Goal: Check status: Check status

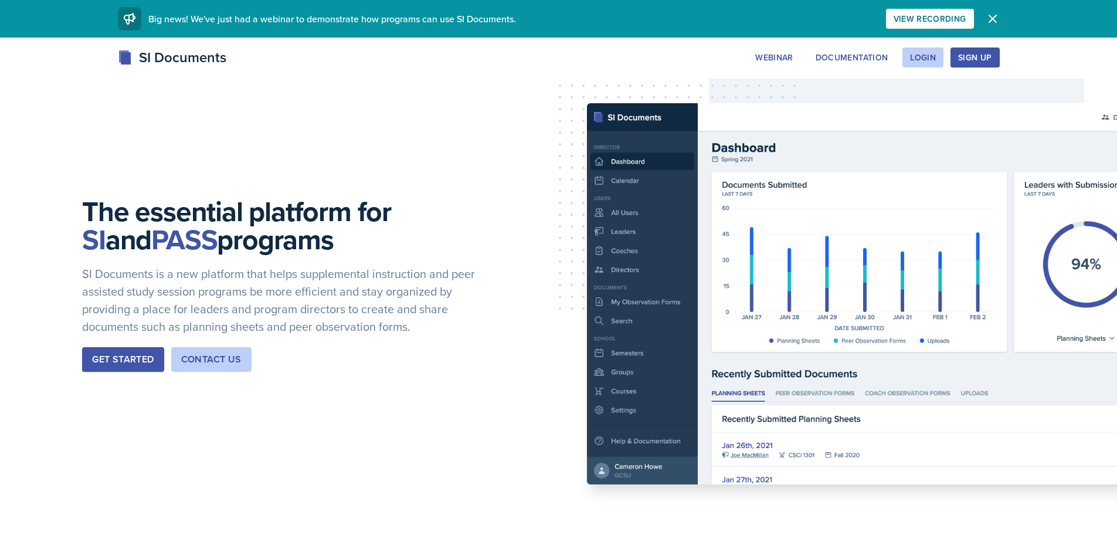
click at [911, 39] on div "The essential platform for SI and PASS programs SI Documents is a new platform …" at bounding box center [558, 294] width 1117 height 512
click at [912, 48] on button "Login" at bounding box center [922, 57] width 41 height 20
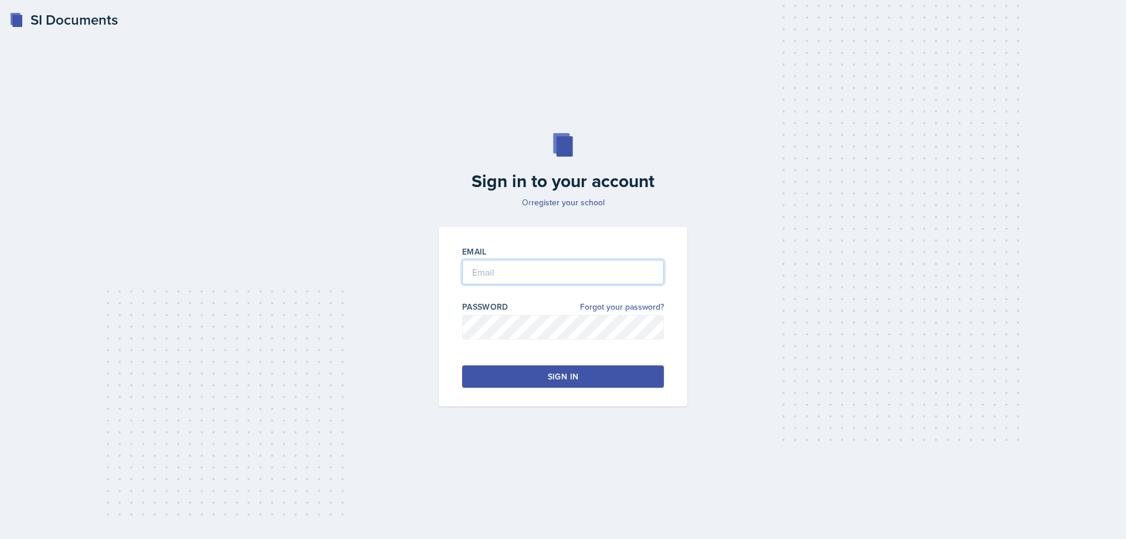
type input "[EMAIL_ADDRESS][DOMAIN_NAME]"
drag, startPoint x: 522, startPoint y: 264, endPoint x: 522, endPoint y: 277, distance: 12.9
click at [522, 264] on input "[EMAIL_ADDRESS][DOMAIN_NAME]" at bounding box center [563, 272] width 202 height 25
click at [498, 368] on button "Sign in" at bounding box center [563, 376] width 202 height 22
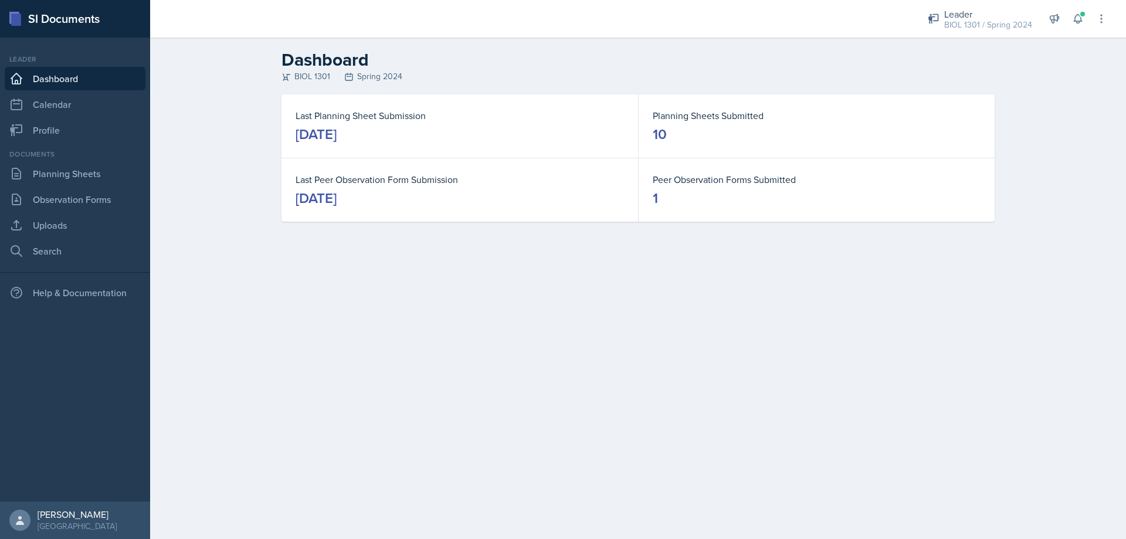
drag, startPoint x: 991, startPoint y: 12, endPoint x: 958, endPoint y: 126, distance: 119.1
click at [992, 12] on div "Leader" at bounding box center [988, 14] width 88 height 14
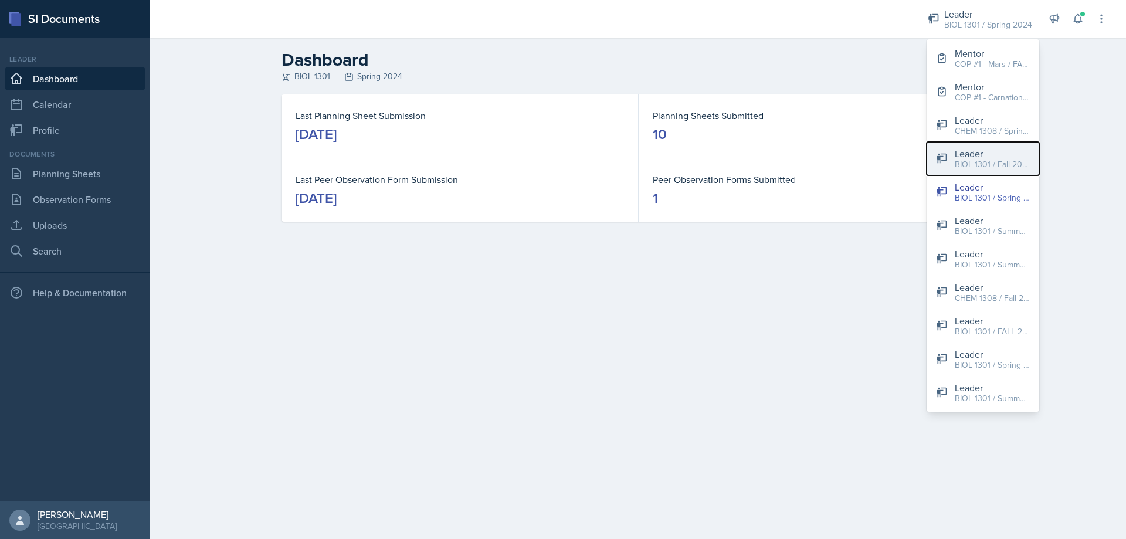
click at [996, 153] on div "Leader" at bounding box center [992, 154] width 75 height 14
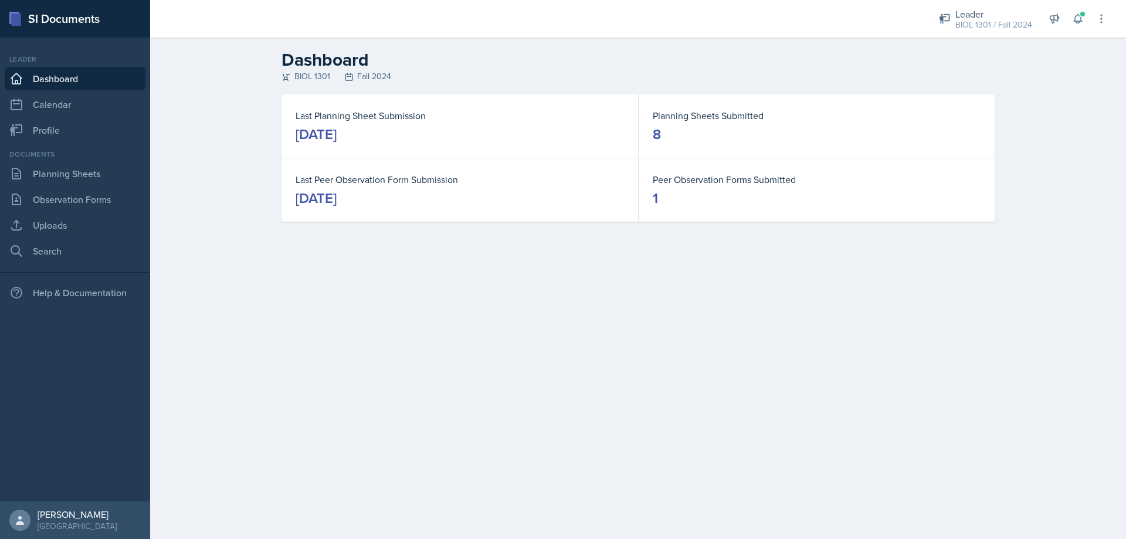
click at [1012, 2] on div "Leader BIOL 1301 / Fall 2024 Mentor COP #1 - [GEOGRAPHIC_DATA] / FALL 2025 Ment…" at bounding box center [1014, 19] width 185 height 38
click at [1009, 32] on div "Leader BIOL 1301 / Fall 2024" at bounding box center [985, 19] width 107 height 31
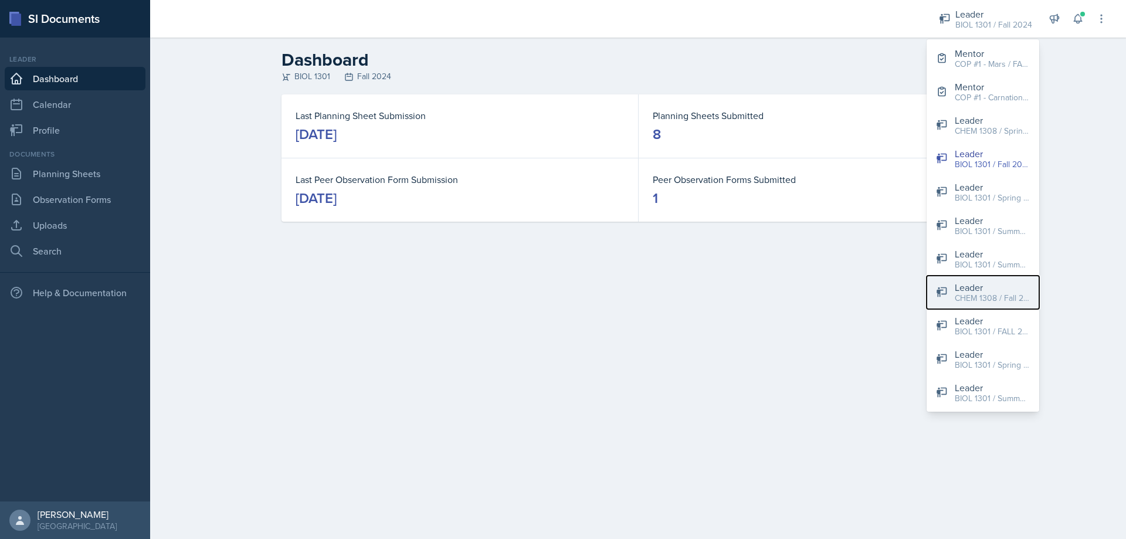
click at [992, 304] on button "Leader CHEM 1308 / Fall 2023" at bounding box center [982, 292] width 113 height 33
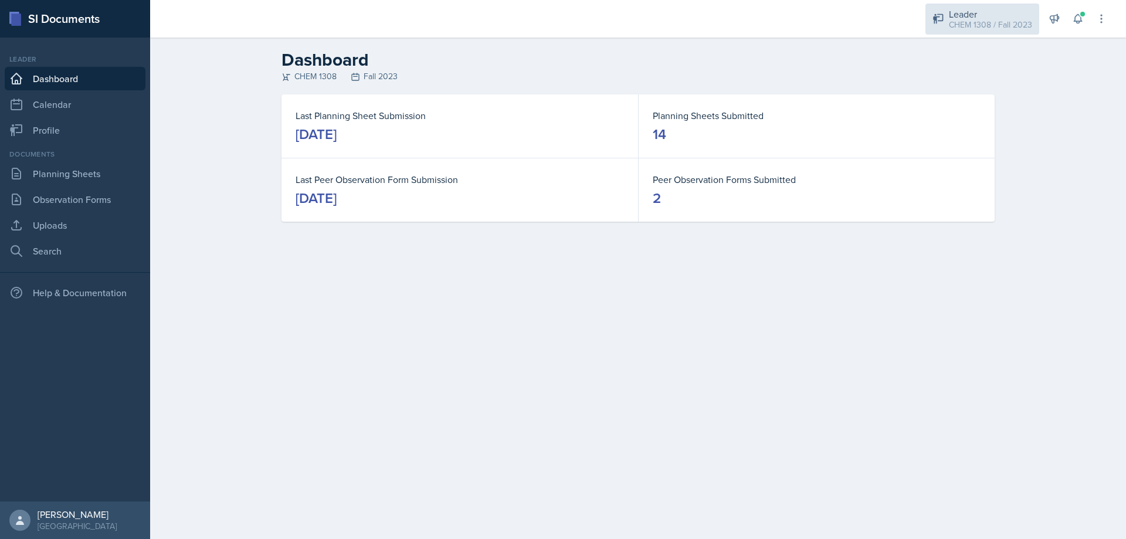
click at [959, 32] on div "Leader CHEM 1308 / Fall 2023" at bounding box center [982, 19] width 114 height 31
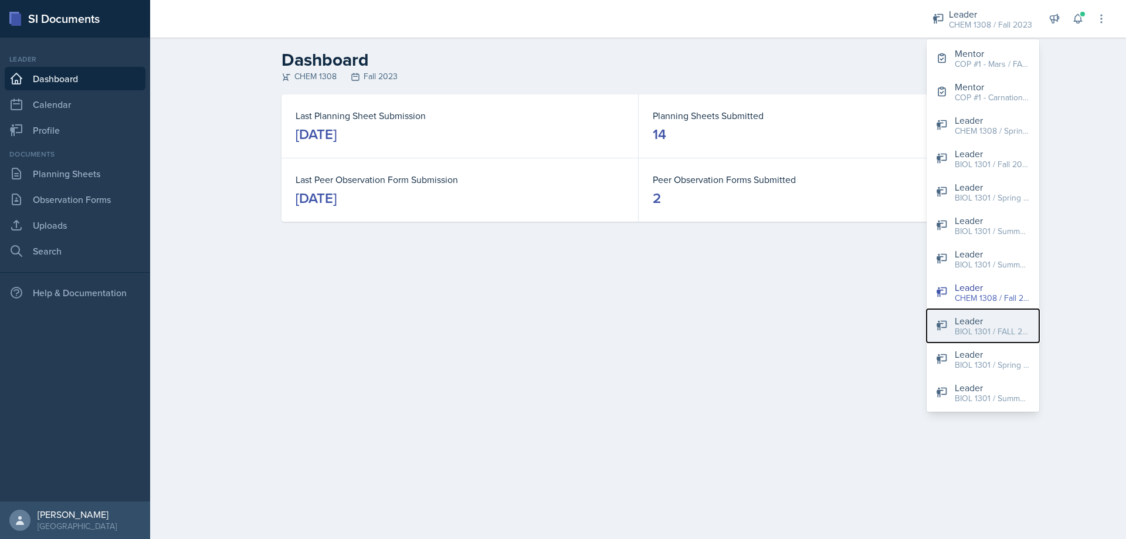
click at [993, 328] on div "BIOL 1301 / FALL 2025" at bounding box center [992, 331] width 75 height 12
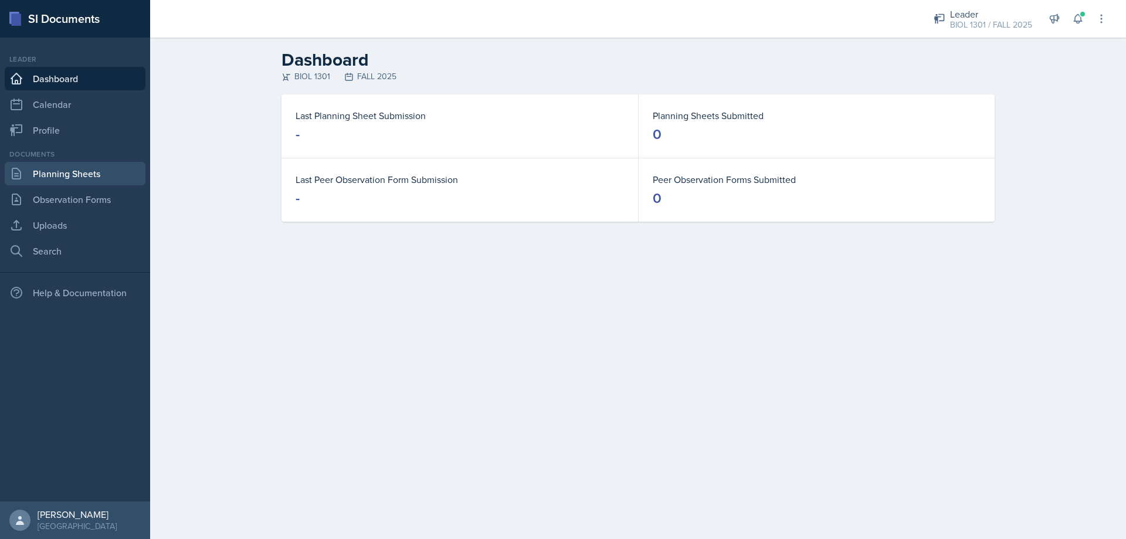
click at [96, 182] on link "Planning Sheets" at bounding box center [75, 173] width 141 height 23
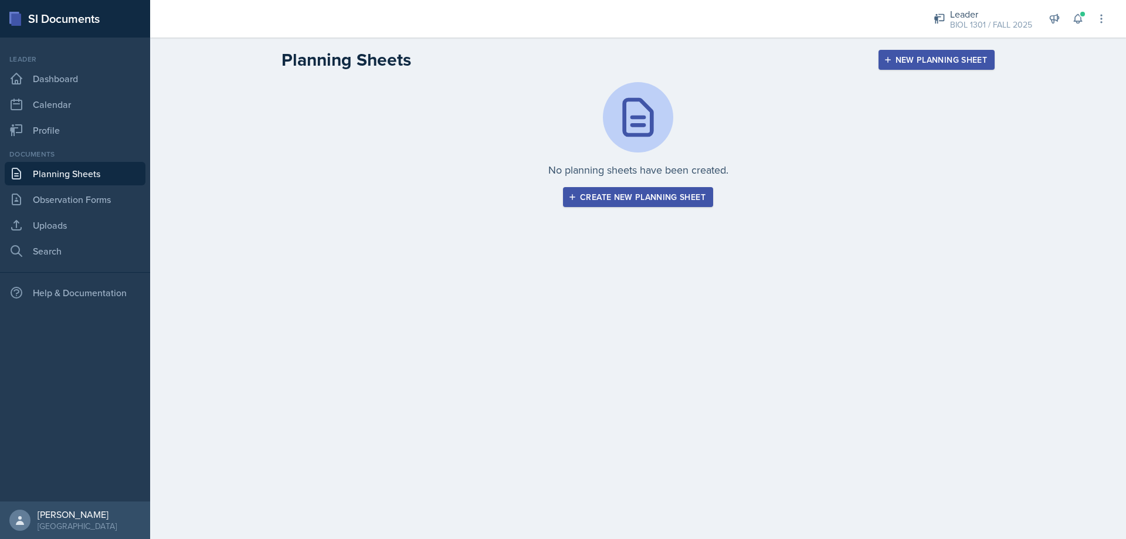
click at [643, 199] on div "Create new planning sheet" at bounding box center [638, 196] width 135 height 9
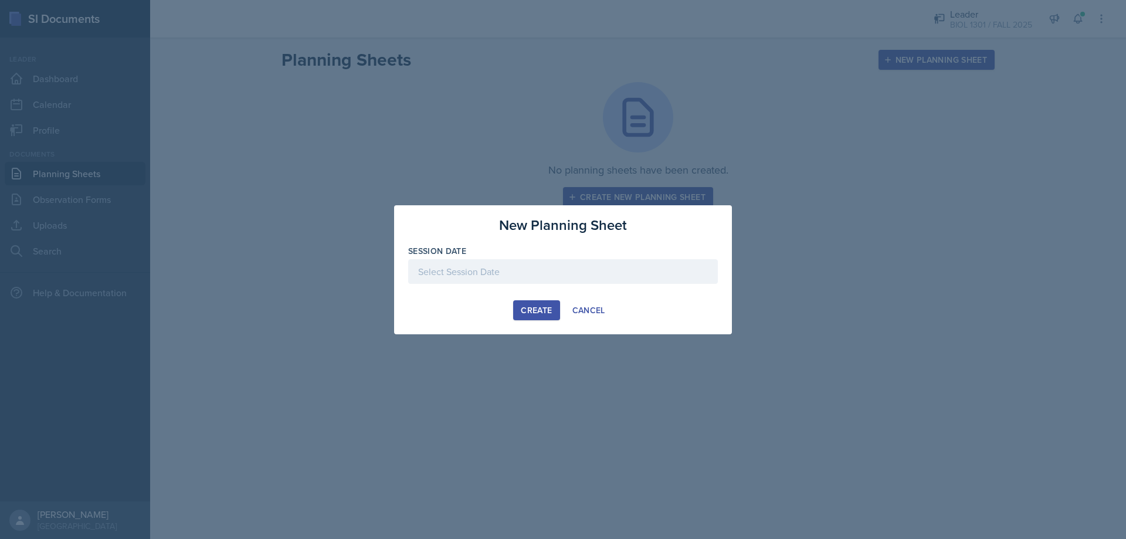
click at [587, 283] on div at bounding box center [563, 271] width 310 height 25
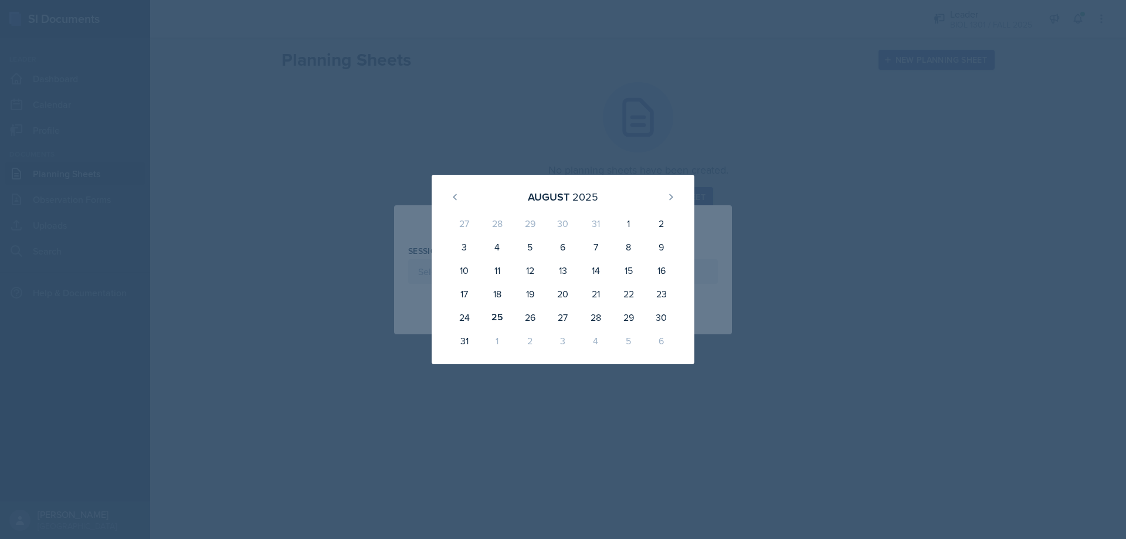
click at [856, 116] on div at bounding box center [563, 269] width 1126 height 539
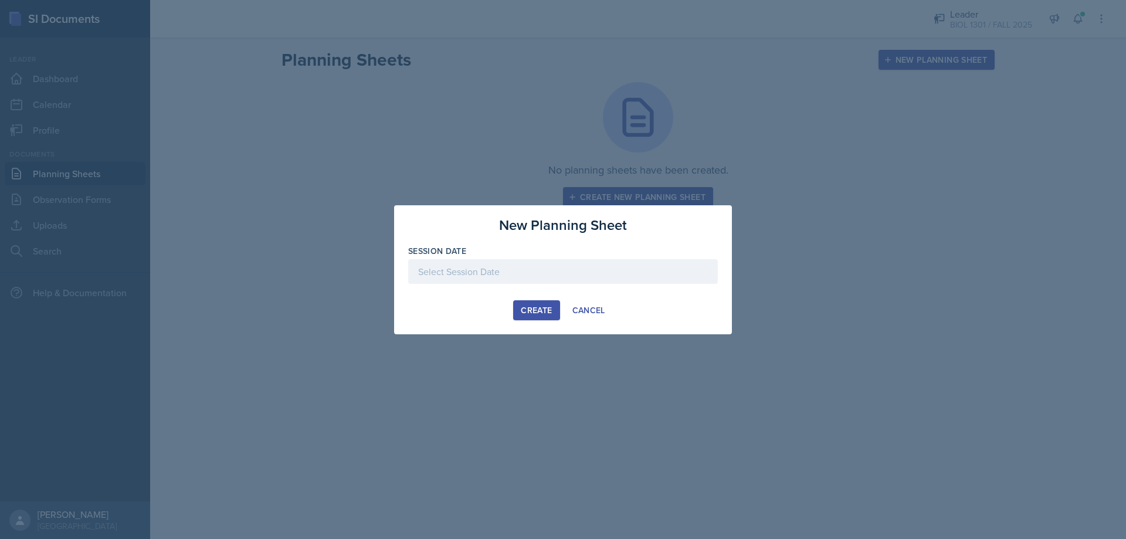
click at [772, 164] on div at bounding box center [563, 269] width 1126 height 539
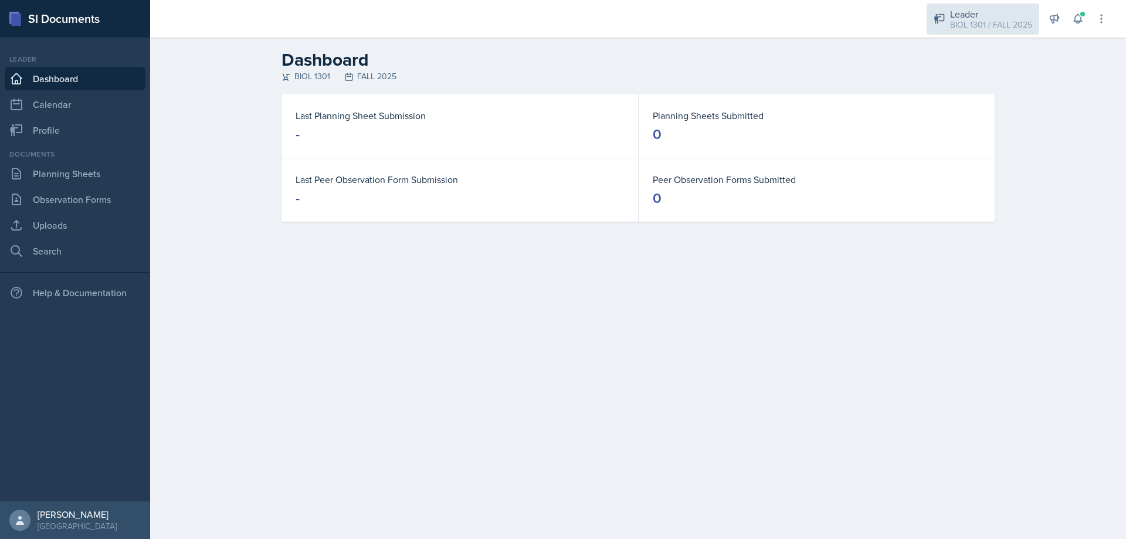
click at [978, 16] on div "Leader" at bounding box center [991, 14] width 82 height 14
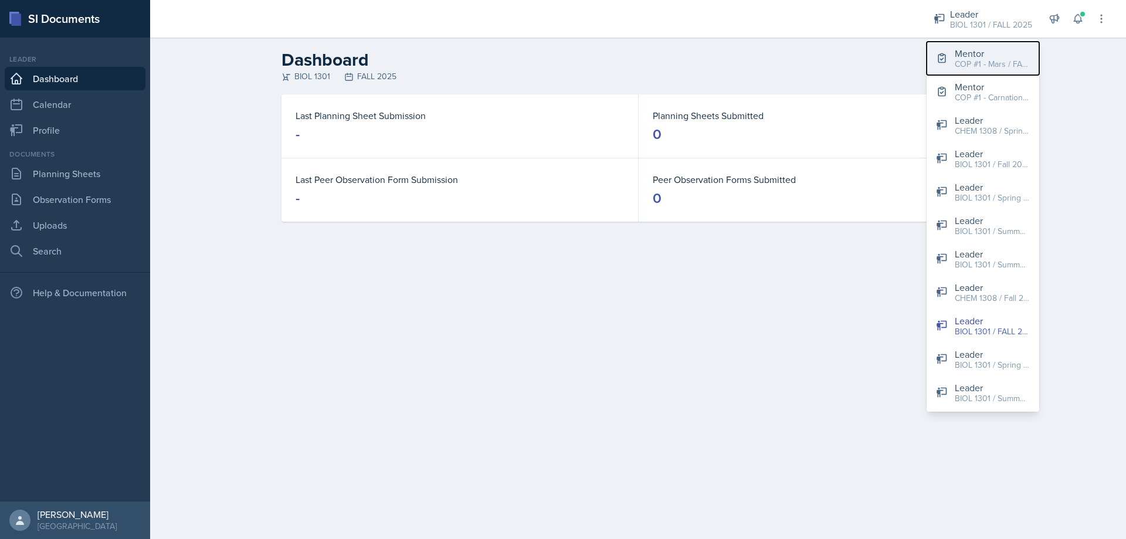
click at [987, 53] on div "Mentor" at bounding box center [992, 53] width 75 height 14
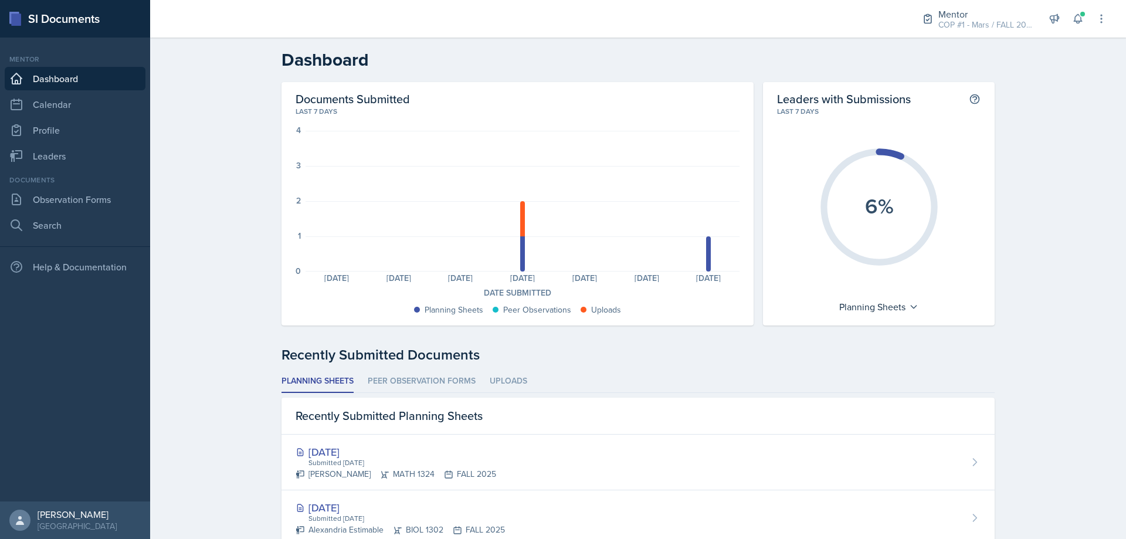
scroll to position [35, 0]
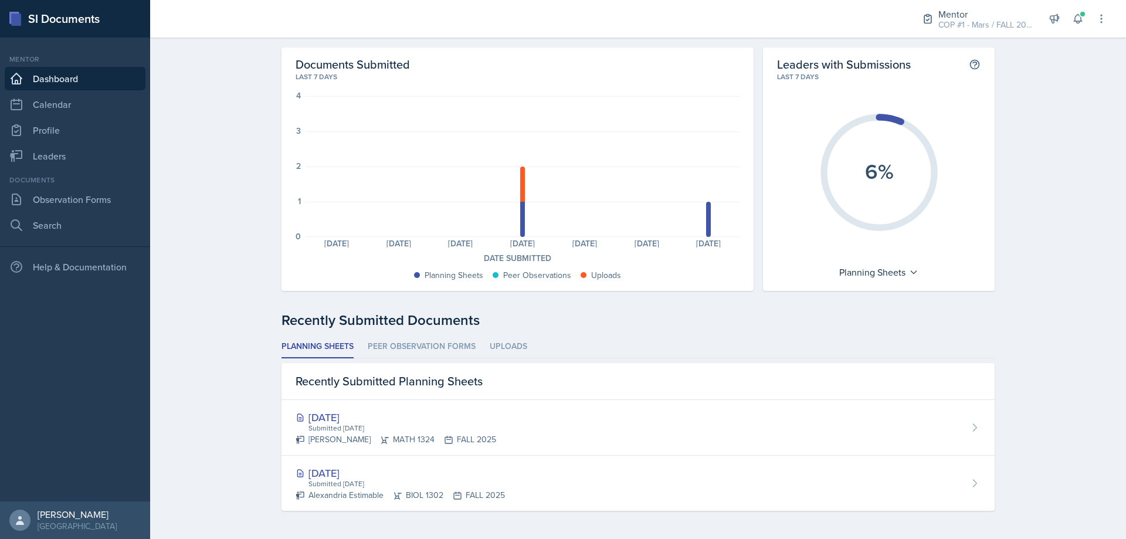
click at [433, 334] on div "Recently Submitted Documents Planning Sheets Peer Observation Forms Uploads Pla…" at bounding box center [637, 410] width 713 height 201
click at [70, 195] on link "Observation Forms" at bounding box center [75, 199] width 141 height 23
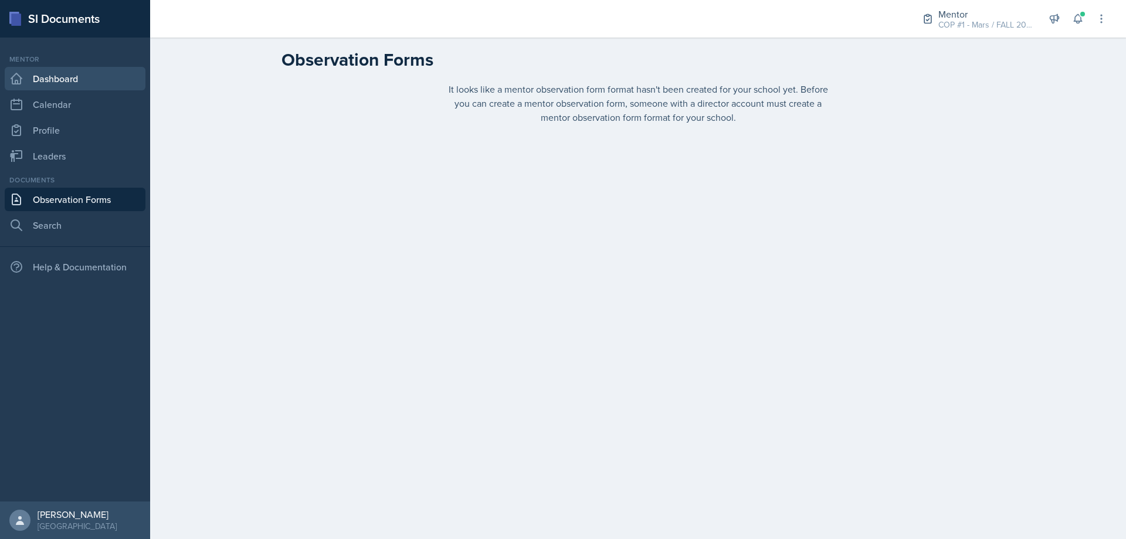
click at [57, 77] on link "Dashboard" at bounding box center [75, 78] width 141 height 23
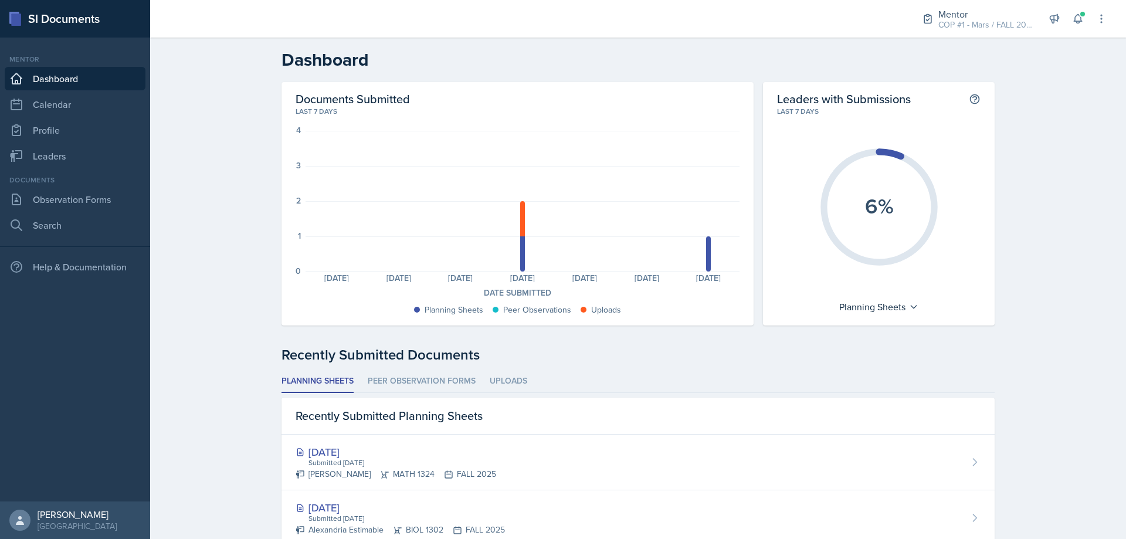
scroll to position [35, 0]
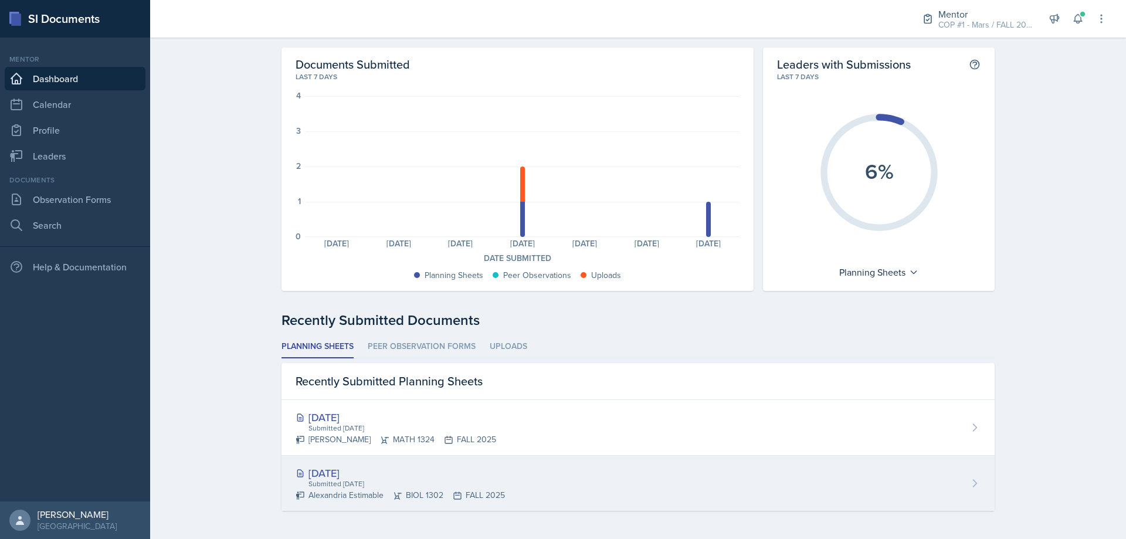
click at [372, 469] on div "Aug 25th, 2025" at bounding box center [400, 473] width 209 height 16
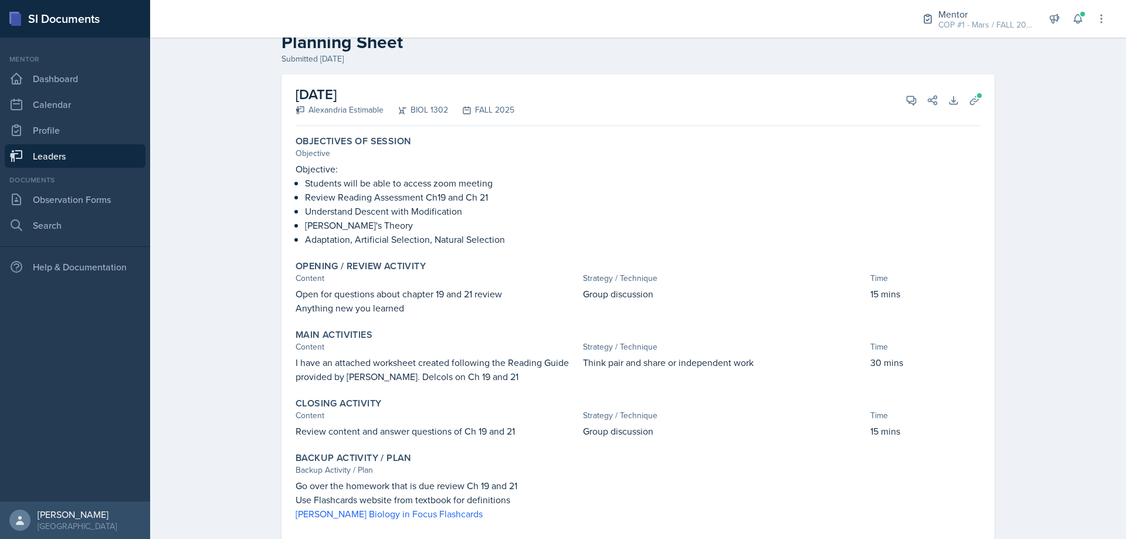
scroll to position [59, 0]
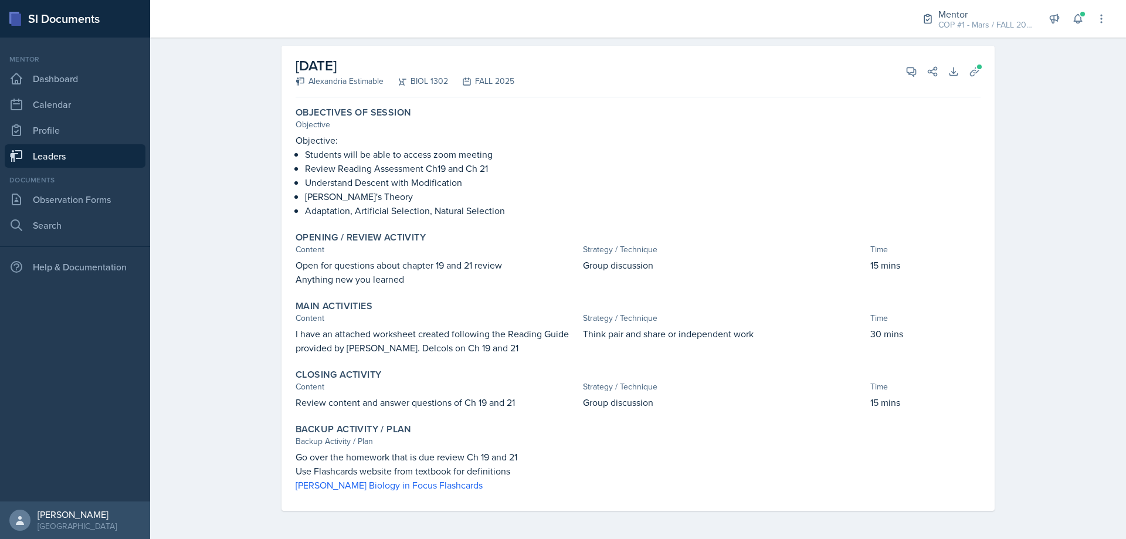
click at [947, 145] on p "Objective:" at bounding box center [638, 140] width 685 height 14
click at [964, 78] on button "Uploads" at bounding box center [974, 71] width 21 height 21
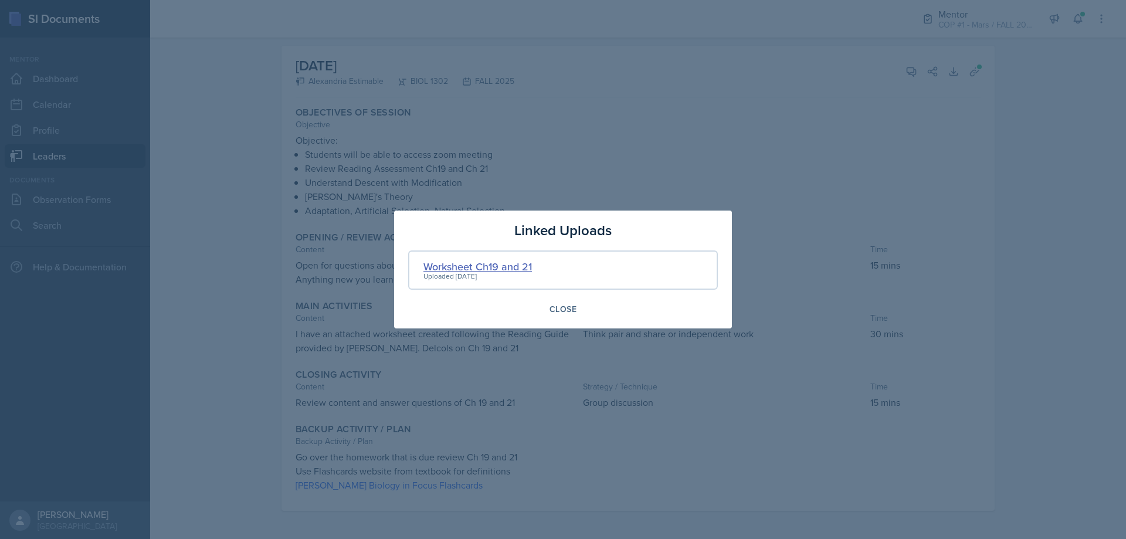
click at [491, 262] on div "Worksheet Ch19 and 21" at bounding box center [477, 267] width 108 height 16
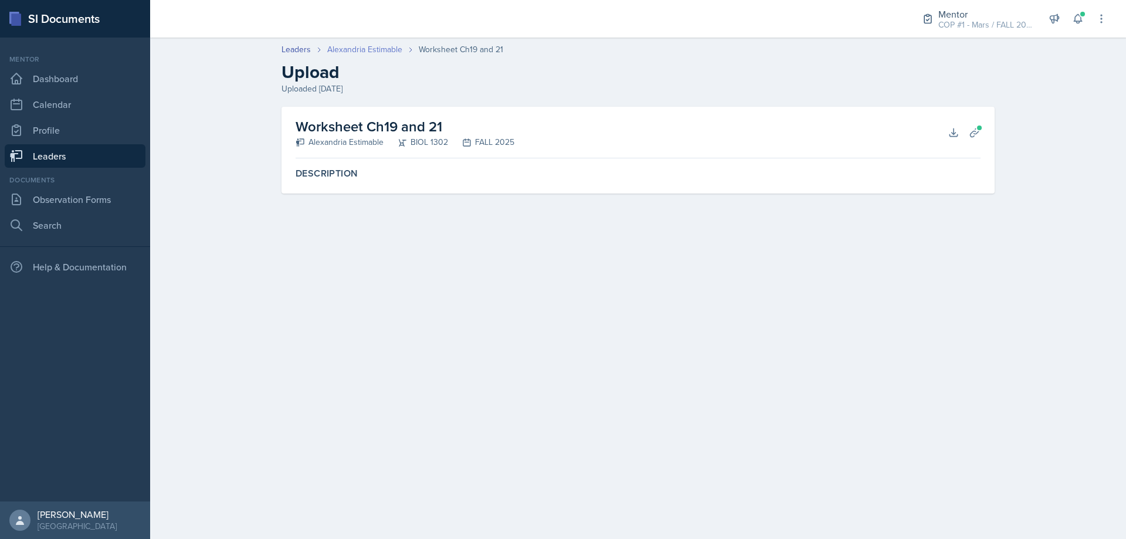
click at [381, 52] on link "Alexandria Estimable" at bounding box center [364, 49] width 75 height 12
